Goal: Transaction & Acquisition: Purchase product/service

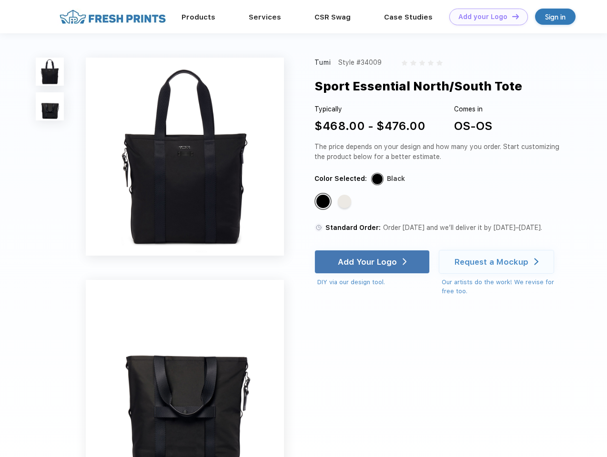
click at [485, 17] on link "Add your Logo Design Tool" at bounding box center [488, 17] width 79 height 17
click at [0, 0] on div "Design Tool" at bounding box center [0, 0] width 0 height 0
click at [511, 16] on link "Add your Logo Design Tool" at bounding box center [488, 17] width 79 height 17
click at [50, 71] on img at bounding box center [50, 72] width 28 height 28
click at [50, 107] on img at bounding box center [50, 106] width 28 height 28
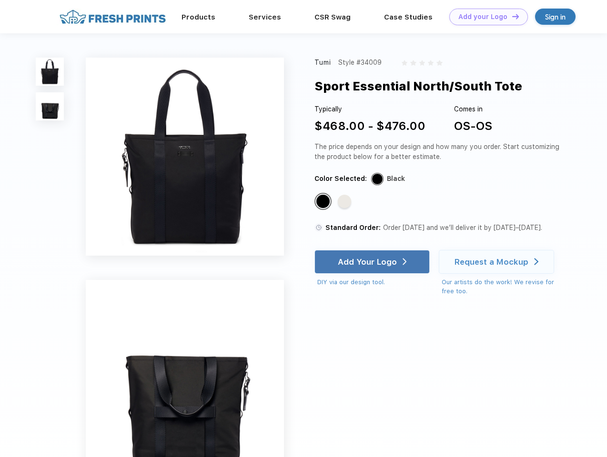
click at [324, 202] on div "Standard Color" at bounding box center [322, 201] width 13 height 13
click at [345, 202] on div "Standard Color" at bounding box center [344, 201] width 13 height 13
click at [373, 262] on div "Add Your Logo" at bounding box center [367, 262] width 59 height 10
click at [498, 262] on div "Request a Mockup" at bounding box center [491, 262] width 74 height 10
